Goal: Task Accomplishment & Management: Use online tool/utility

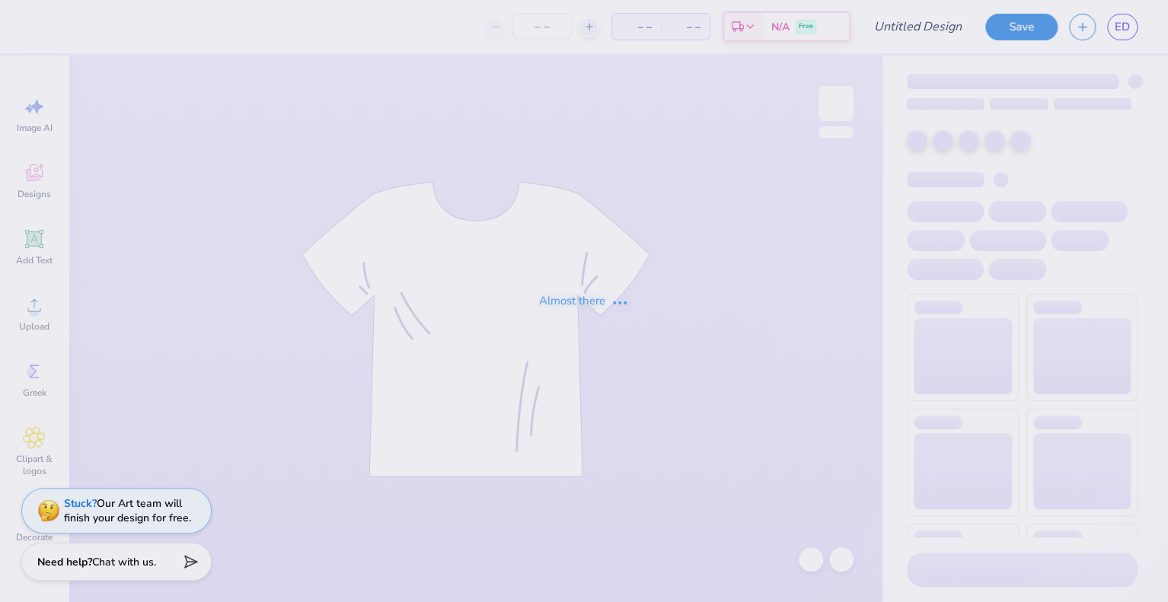
type input "phi sig mock basics"
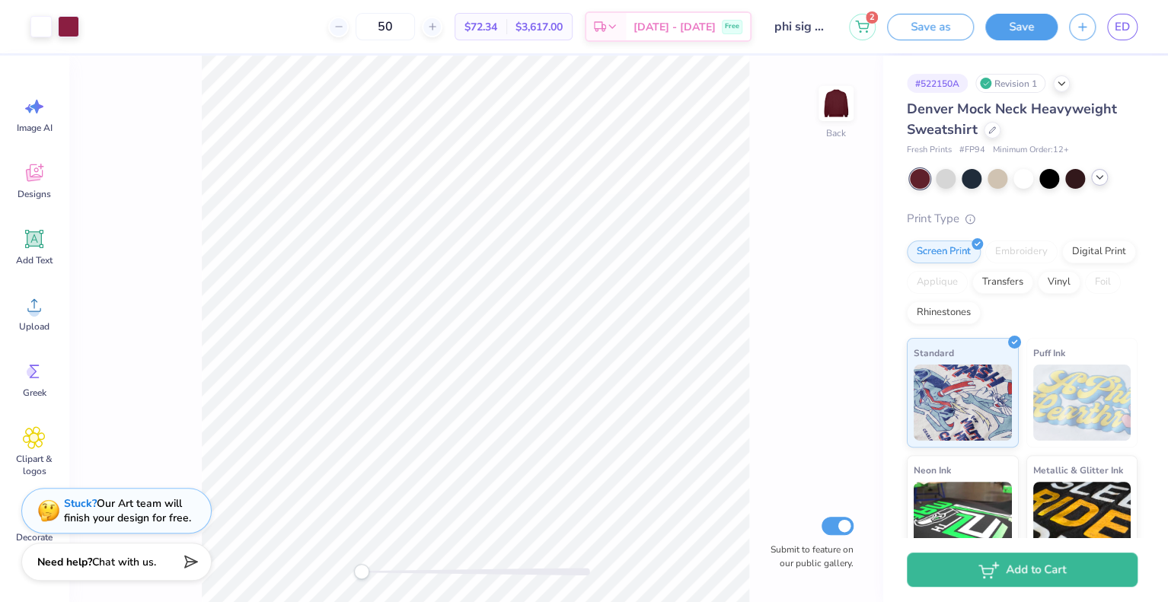
click at [1099, 184] on div at bounding box center [1099, 177] width 17 height 17
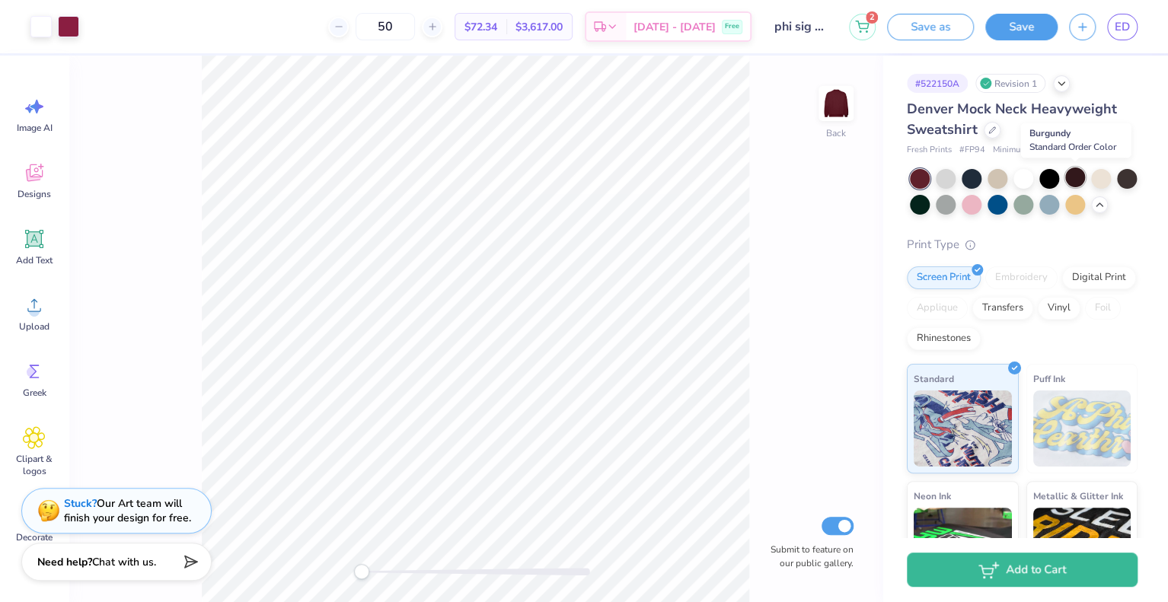
click at [1076, 181] on div at bounding box center [1076, 178] width 20 height 20
click at [930, 206] on div at bounding box center [920, 203] width 20 height 20
click at [1059, 203] on div at bounding box center [1050, 203] width 20 height 20
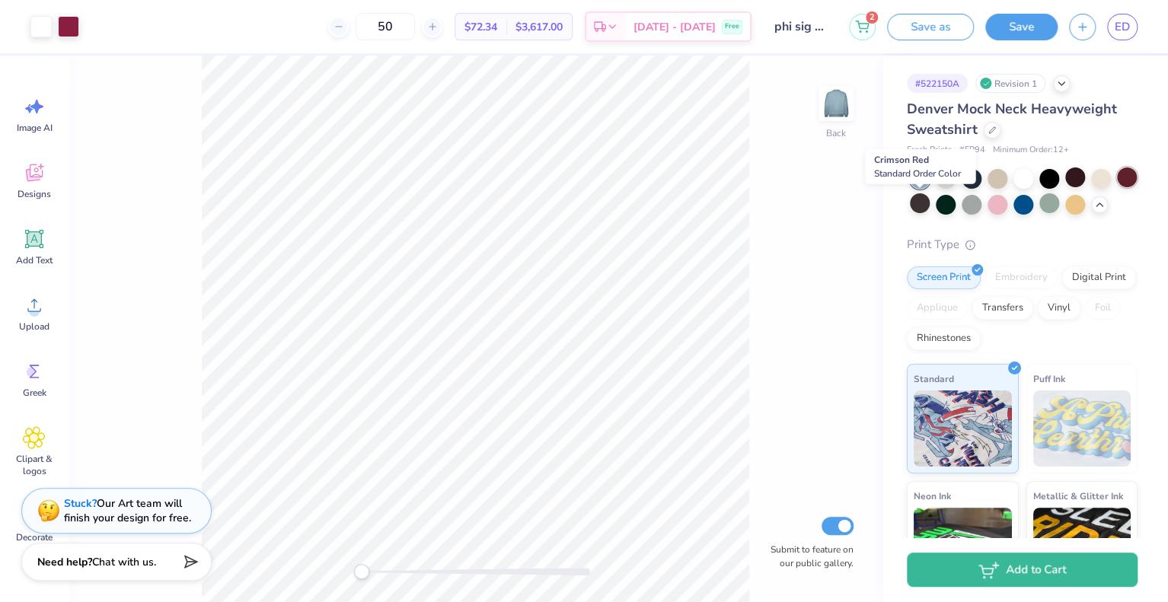
click at [1117, 187] on div at bounding box center [1127, 178] width 20 height 20
click at [497, 27] on span "$72.34" at bounding box center [481, 27] width 33 height 16
click at [415, 26] on input "50" at bounding box center [385, 26] width 59 height 27
type input "5"
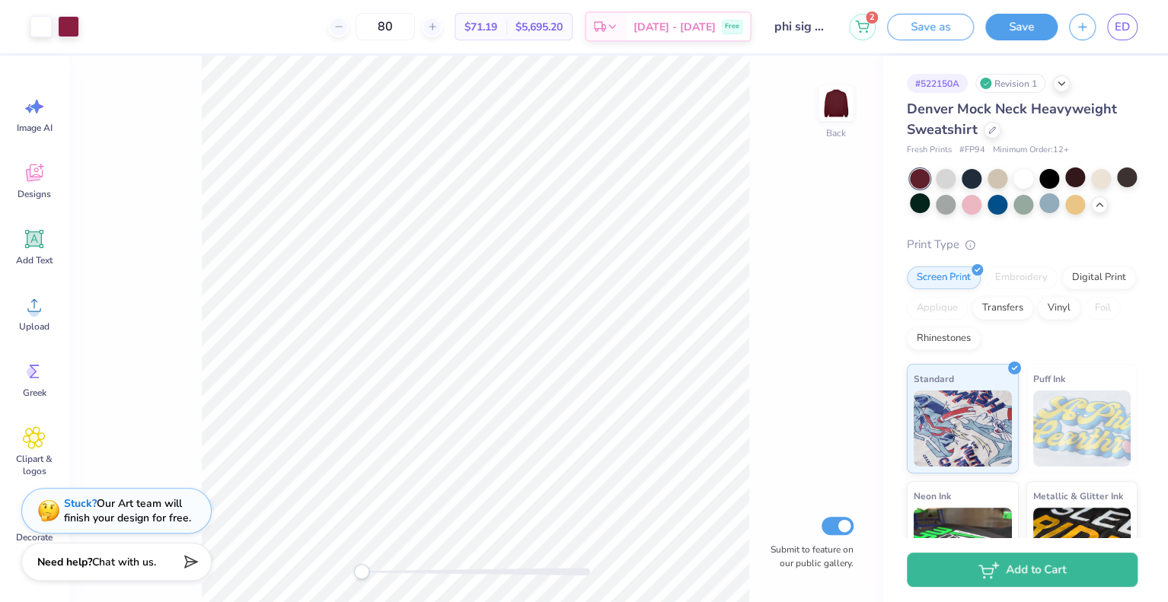
type input "8"
type input "9"
type input "1"
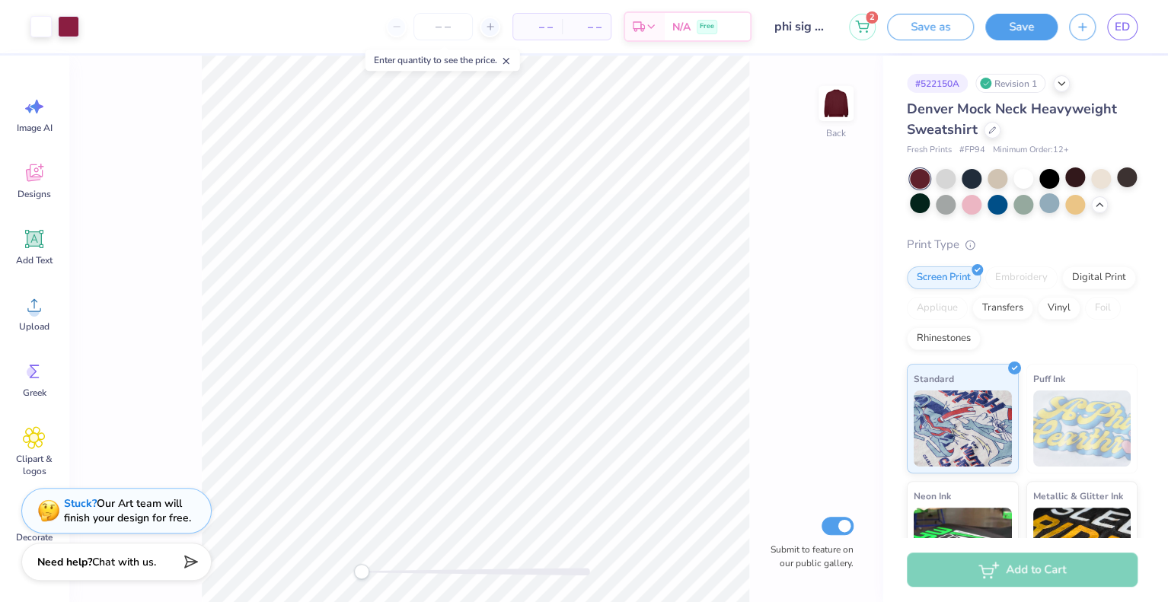
drag, startPoint x: 992, startPoint y: 231, endPoint x: 1037, endPoint y: 236, distance: 45.3
click at [1037, 215] on div at bounding box center [1024, 192] width 228 height 46
click at [1034, 30] on button "Save" at bounding box center [1022, 24] width 72 height 27
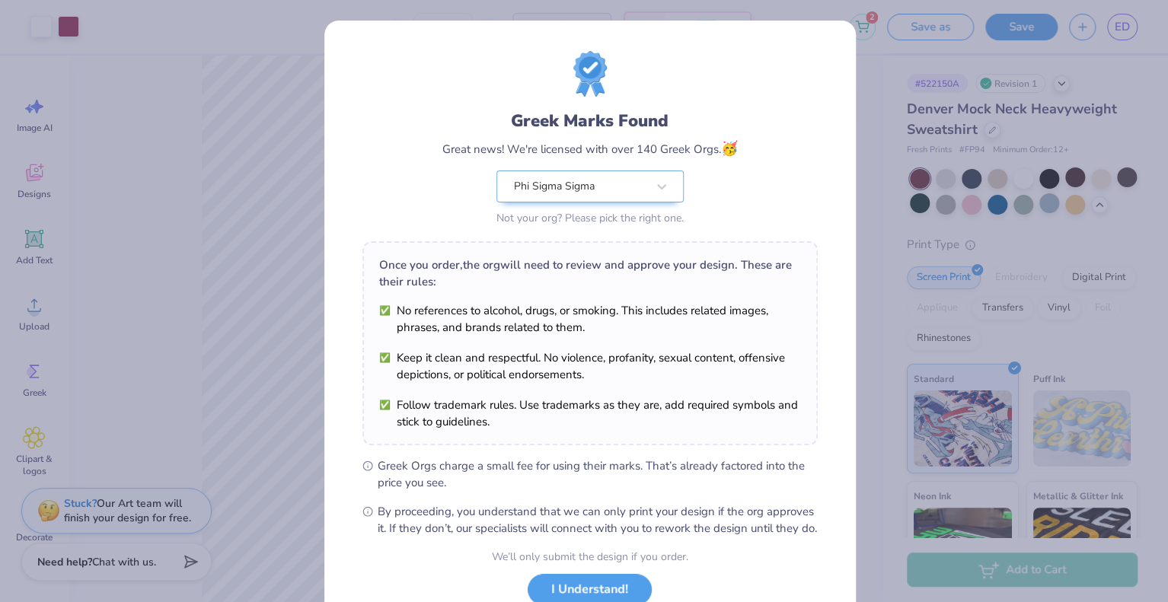
scroll to position [109, 0]
